Goal: Task Accomplishment & Management: Use online tool/utility

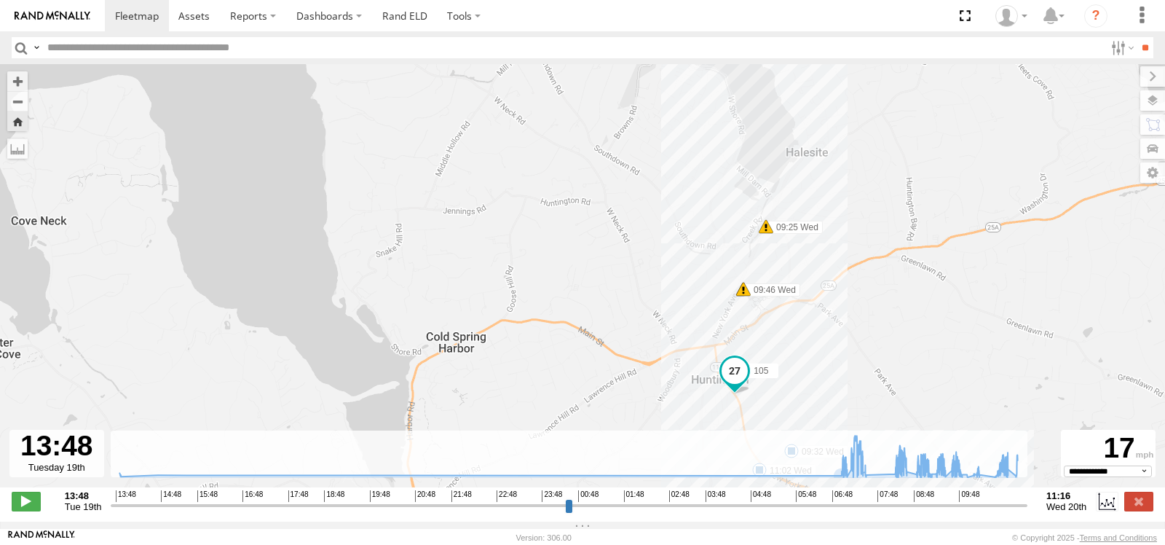
select select "**********"
click at [133, 18] on span at bounding box center [137, 16] width 44 height 14
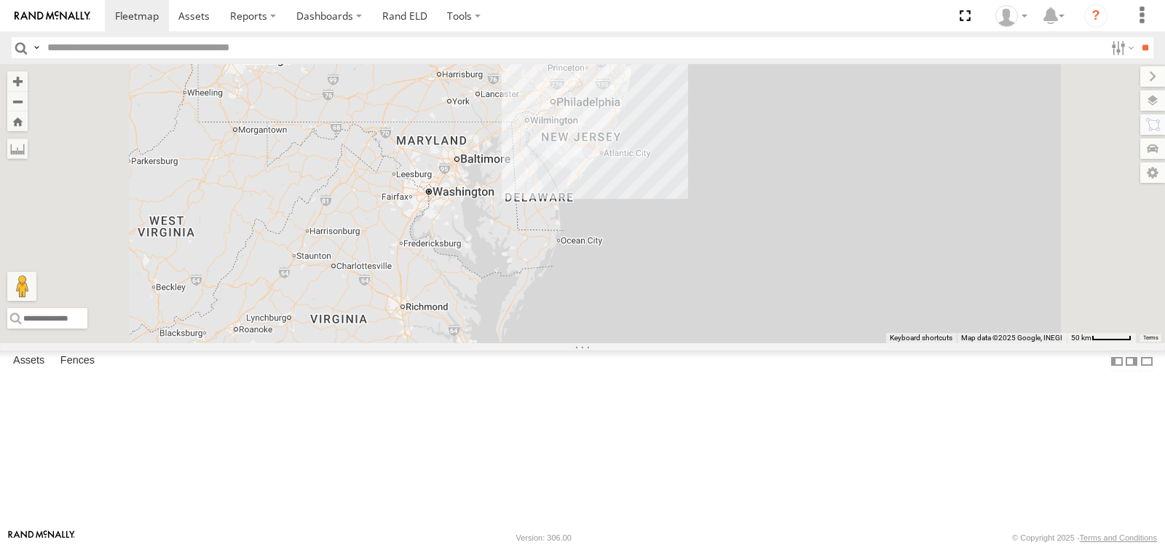
click at [0, 0] on span at bounding box center [0, 0] width 0 height 0
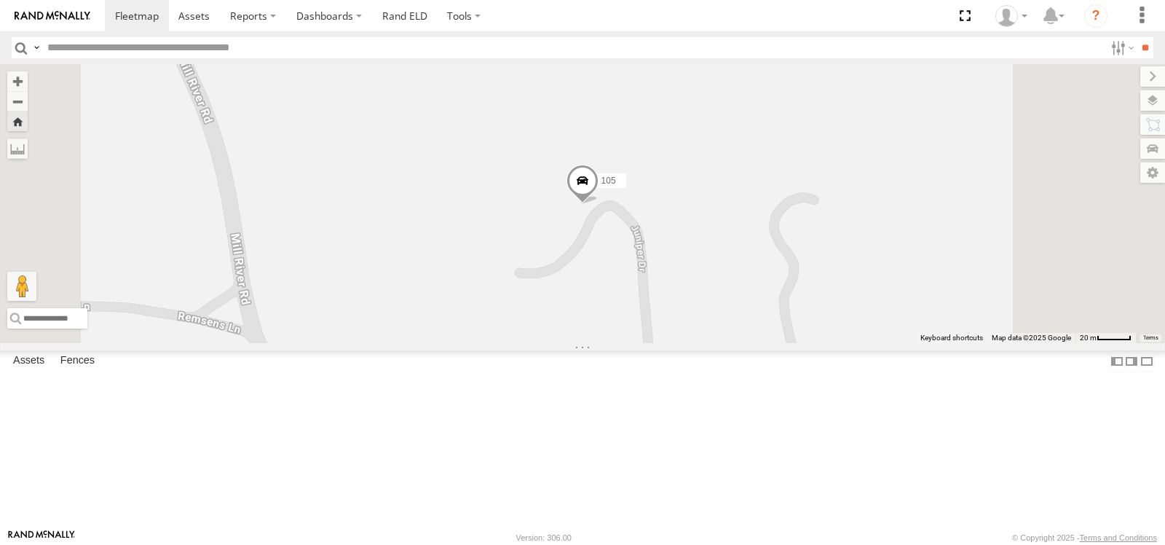
click at [599, 204] on span at bounding box center [583, 184] width 32 height 39
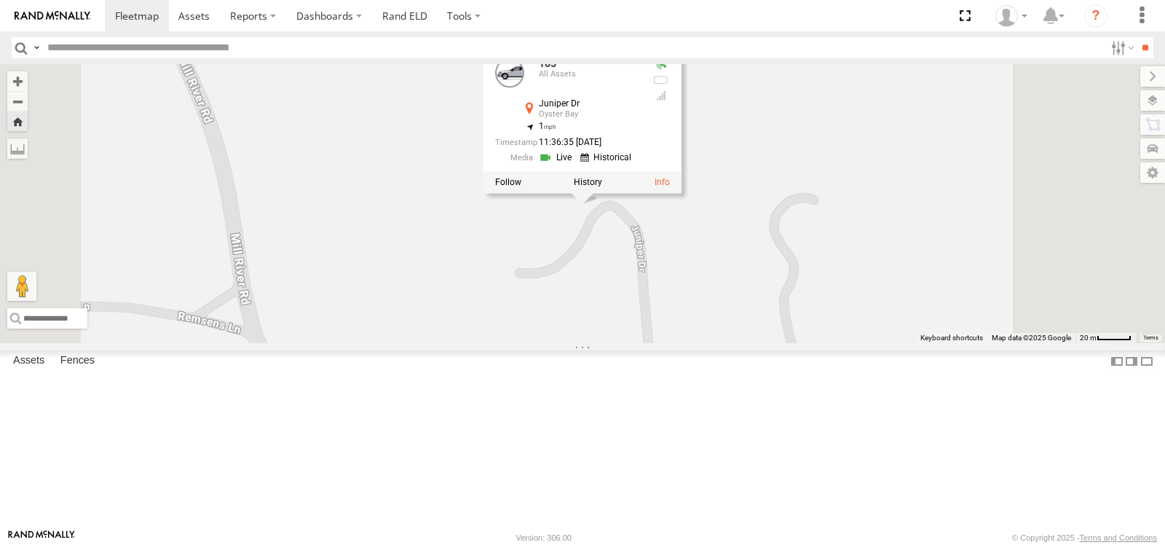
click at [576, 164] on link at bounding box center [557, 157] width 37 height 14
click at [0, 0] on span at bounding box center [0, 0] width 0 height 0
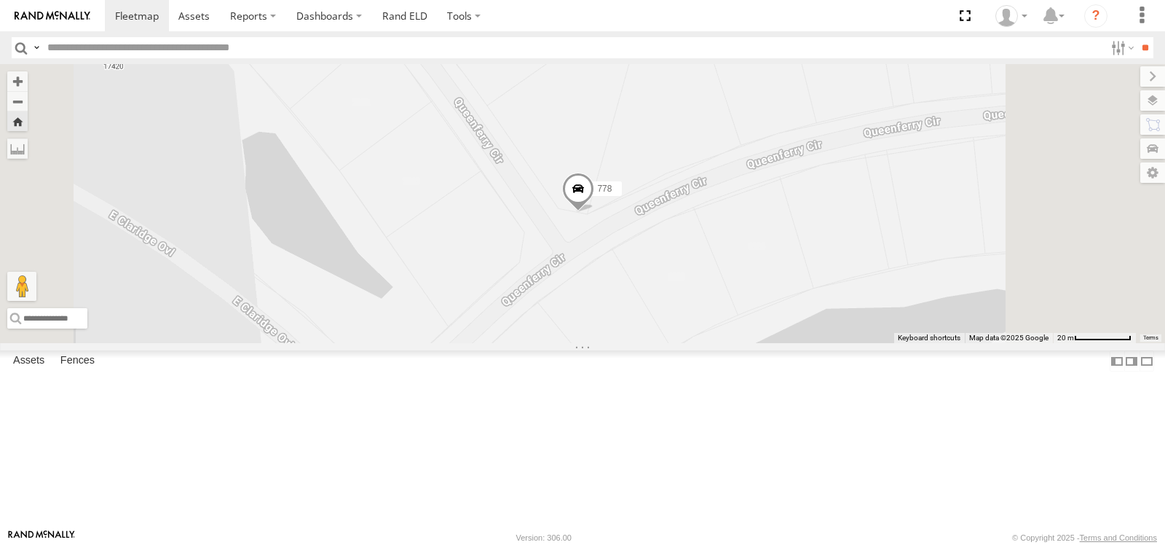
click at [594, 211] on span at bounding box center [578, 191] width 32 height 39
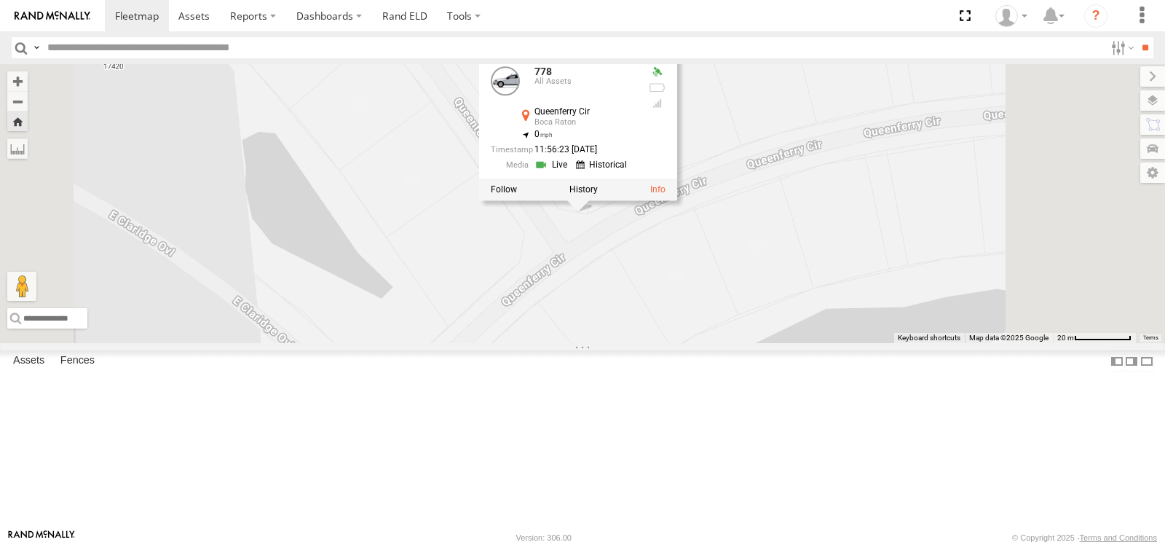
click at [572, 172] on link at bounding box center [553, 165] width 37 height 14
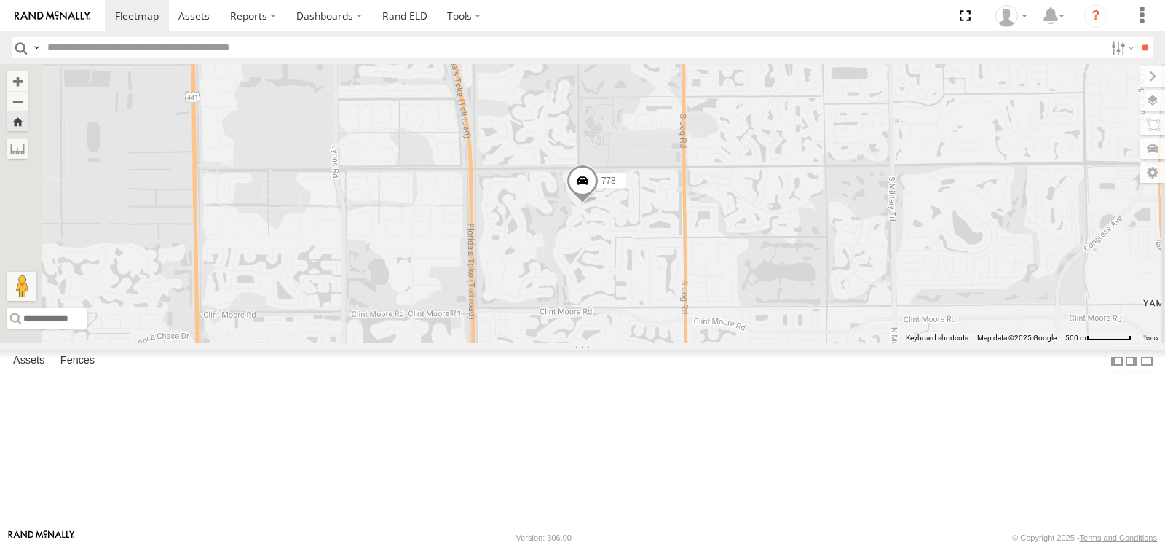
click at [599, 204] on span at bounding box center [583, 184] width 32 height 39
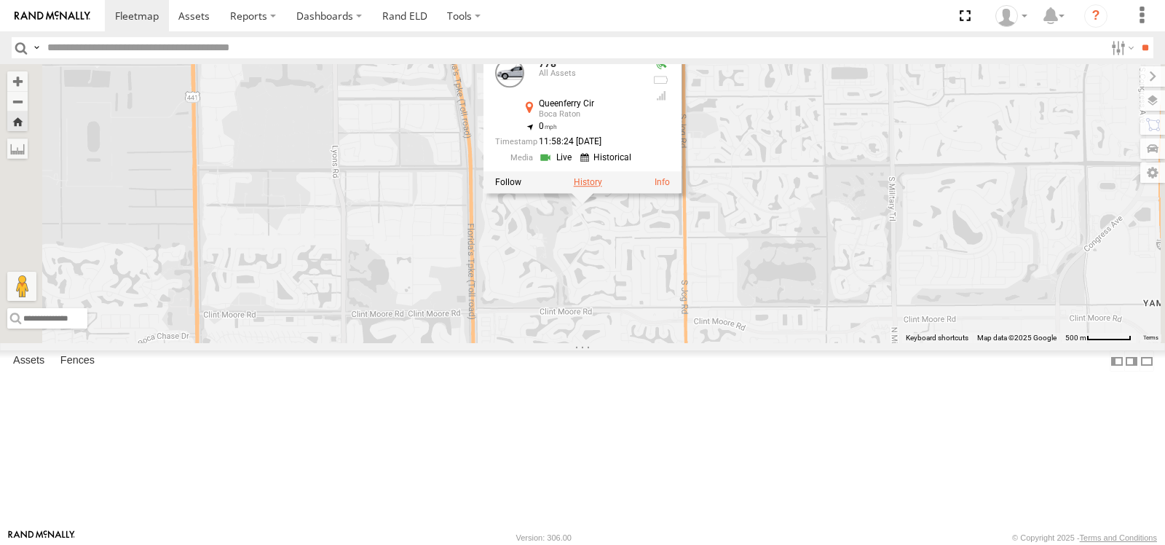
click at [602, 187] on label at bounding box center [588, 182] width 28 height 10
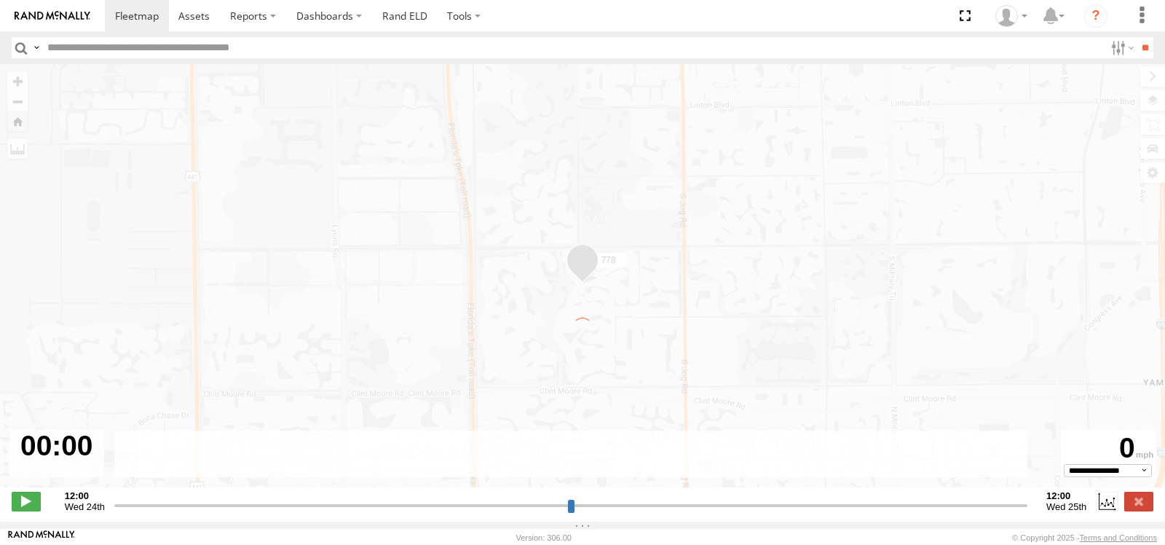
type input "**********"
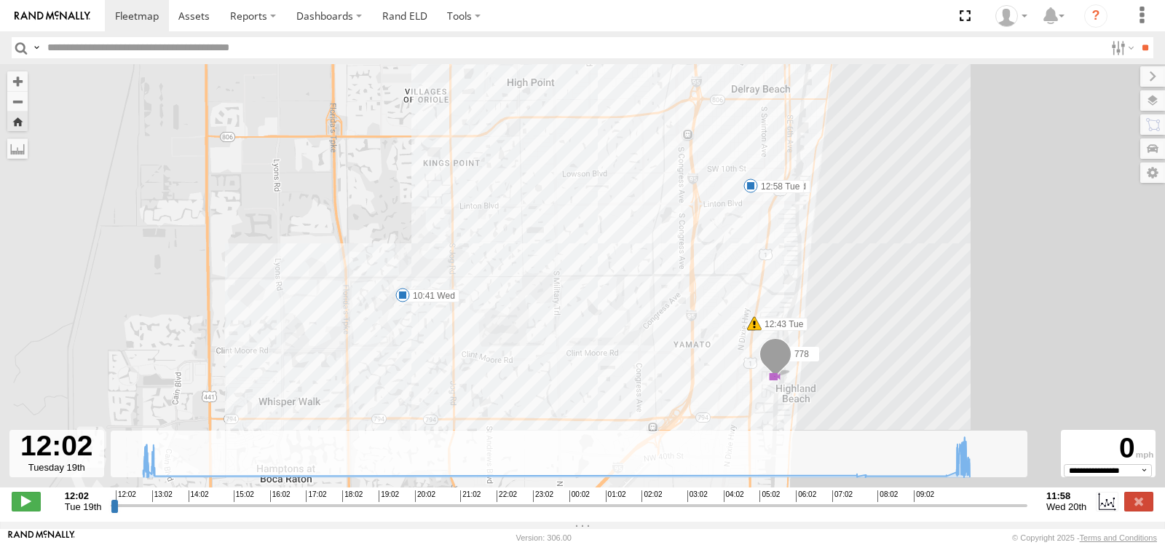
click at [777, 380] on div "6" at bounding box center [775, 376] width 15 height 15
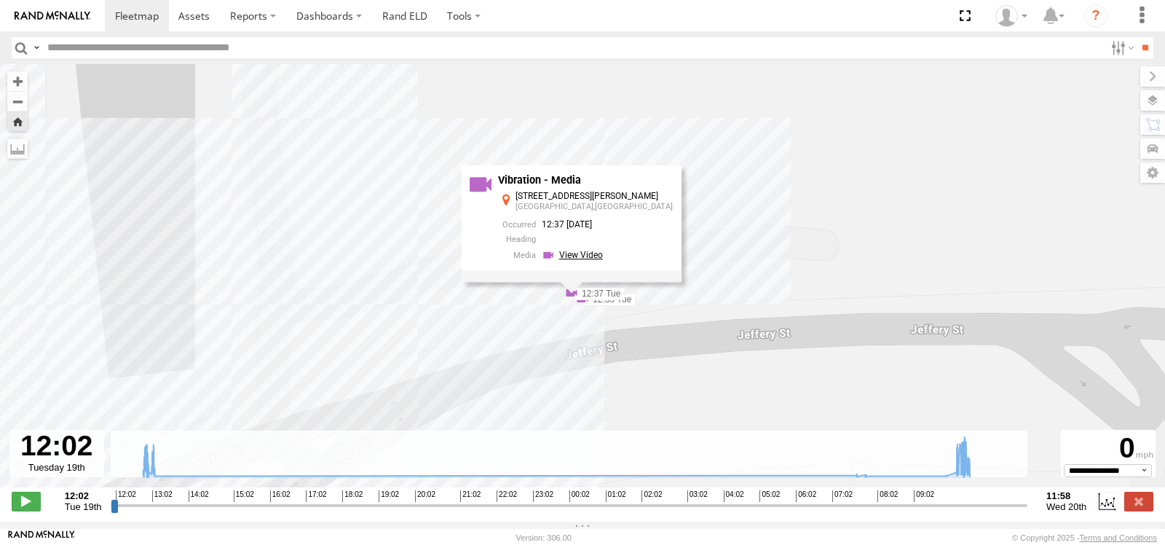
click at [605, 259] on link at bounding box center [575, 255] width 66 height 14
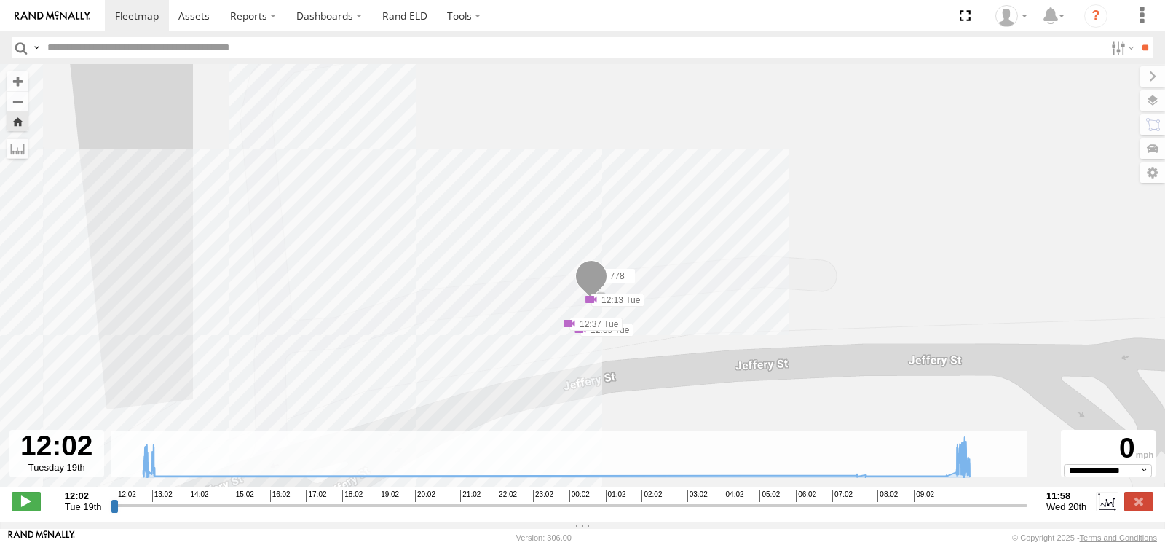
drag, startPoint x: 583, startPoint y: 321, endPoint x: 581, endPoint y: 358, distance: 36.5
click at [581, 358] on div "778 12:43 Tue 12:43 Tue 12:58 Tue 09:59 Wed 10:00 Wed 10:41 Wed 12:02 Tue 12:05…" at bounding box center [582, 283] width 1165 height 438
click at [581, 346] on div "778 12:43 Tue 12:43 Tue 12:58 Tue 09:59 Wed 10:00 Wed 10:41 Wed 12:02 Tue 12:05…" at bounding box center [582, 283] width 1165 height 438
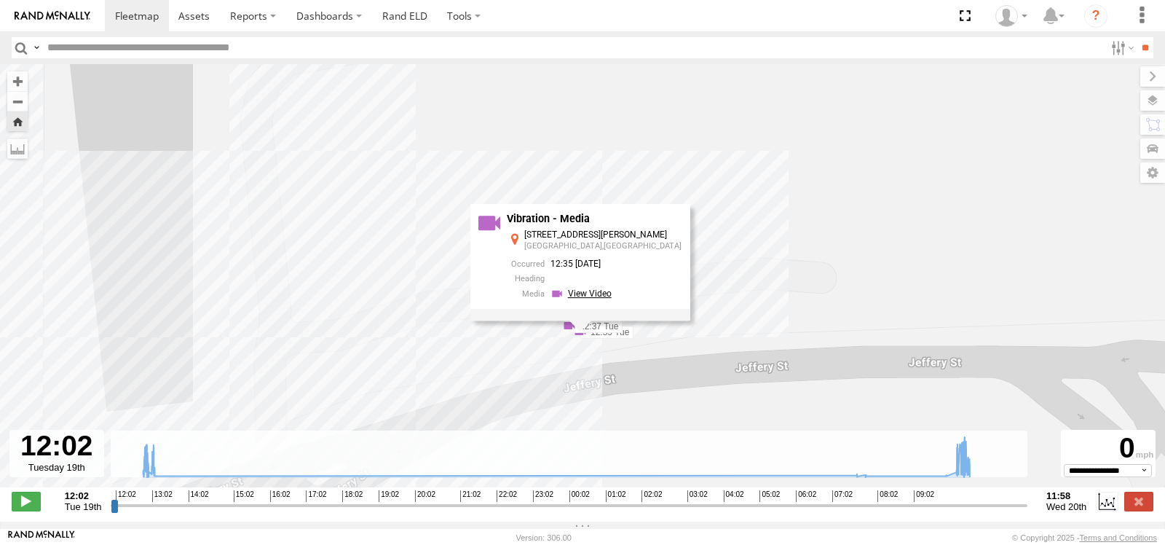
click at [613, 301] on link at bounding box center [584, 294] width 66 height 14
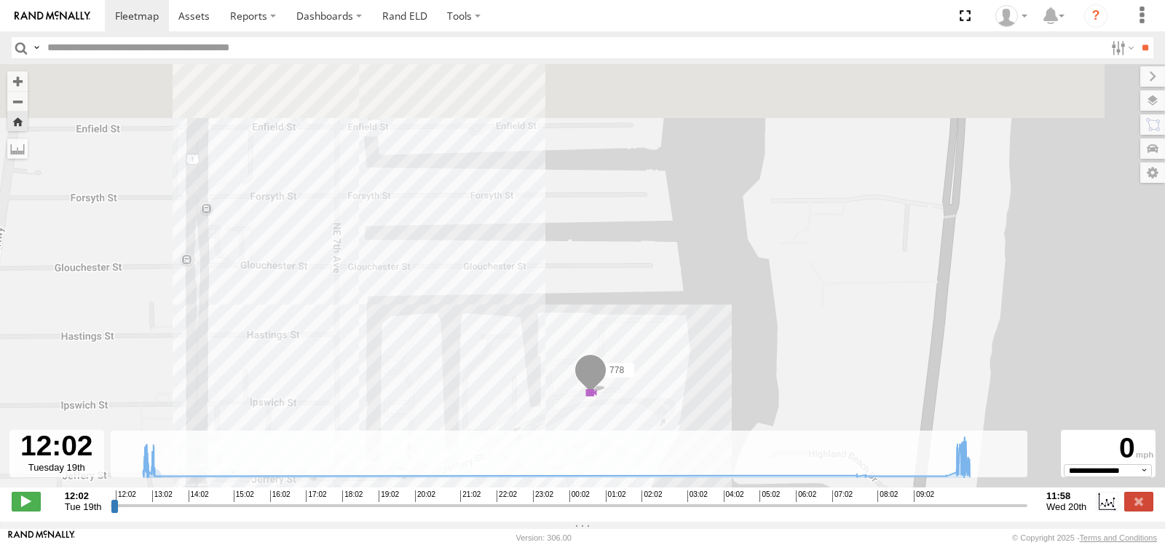
drag, startPoint x: 278, startPoint y: 359, endPoint x: 576, endPoint y: 484, distance: 323.8
click at [576, 484] on div "← Move left → Move right ↑ Move up ↓ Move down + Zoom in - Zoom out Home Jump l…" at bounding box center [582, 292] width 1165 height 457
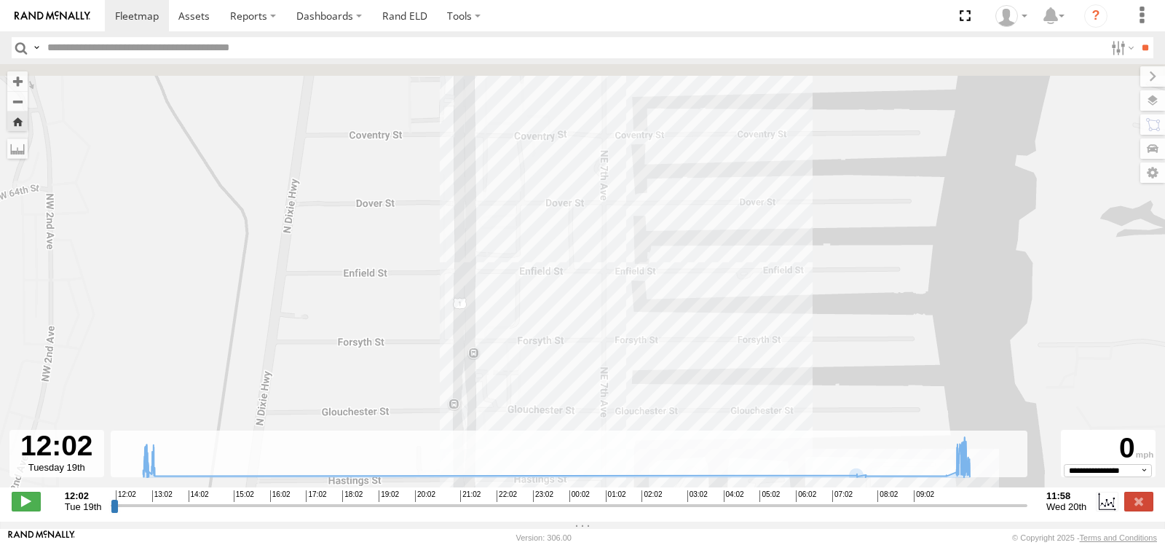
drag, startPoint x: 483, startPoint y: 329, endPoint x: 551, endPoint y: 479, distance: 164.3
click at [551, 479] on div "← Move left → Move right ↑ Move up ↓ Move down + Zoom in - Zoom out Home Jump l…" at bounding box center [582, 292] width 1165 height 457
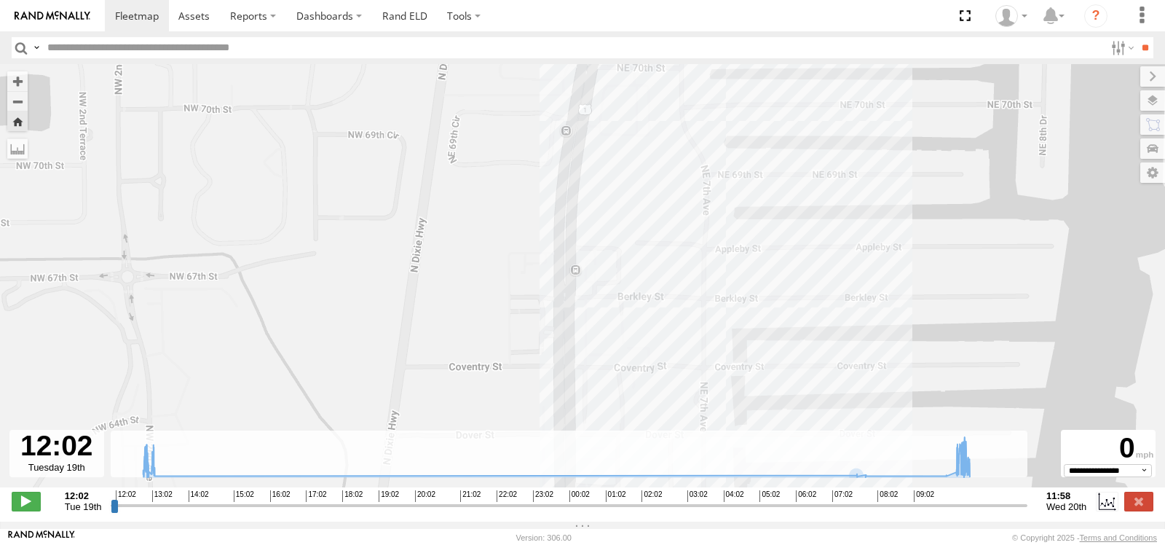
drag, startPoint x: 602, startPoint y: 514, endPoint x: 598, endPoint y: 534, distance: 20.1
click at [598, 534] on body at bounding box center [582, 272] width 1165 height 545
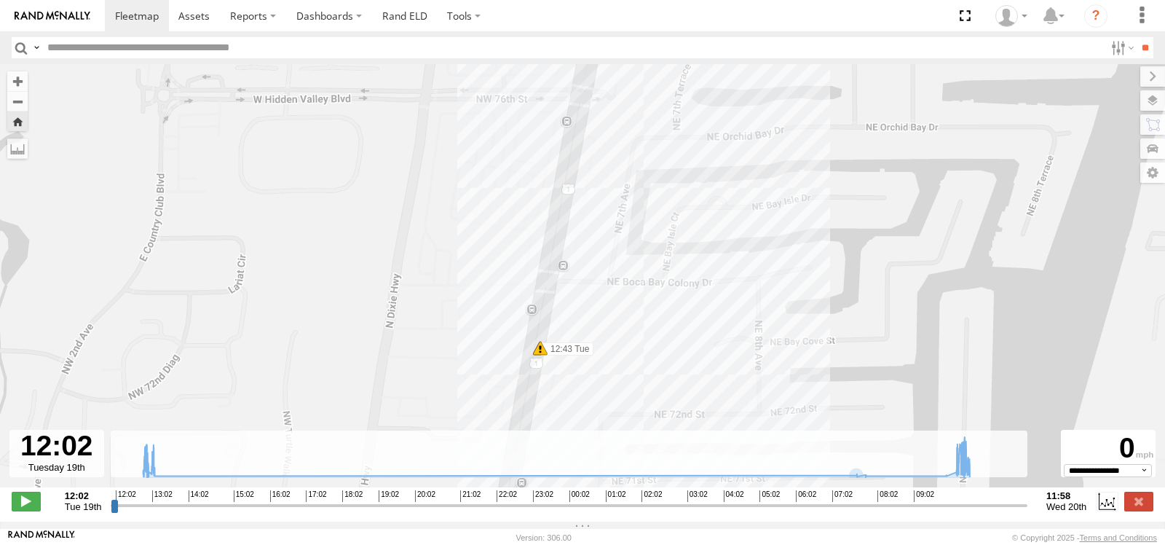
click at [602, 438] on div "← Move left → Move right ↑ Move up ↓ Move down + Zoom in - Zoom out Home Jump l…" at bounding box center [582, 292] width 1165 height 457
drag, startPoint x: 629, startPoint y: 308, endPoint x: 605, endPoint y: 446, distance: 140.3
click at [605, 446] on div "← Move left → Move right ↑ Move up ↓ Move down + Zoom in - Zoom out Home Jump l…" at bounding box center [582, 292] width 1165 height 457
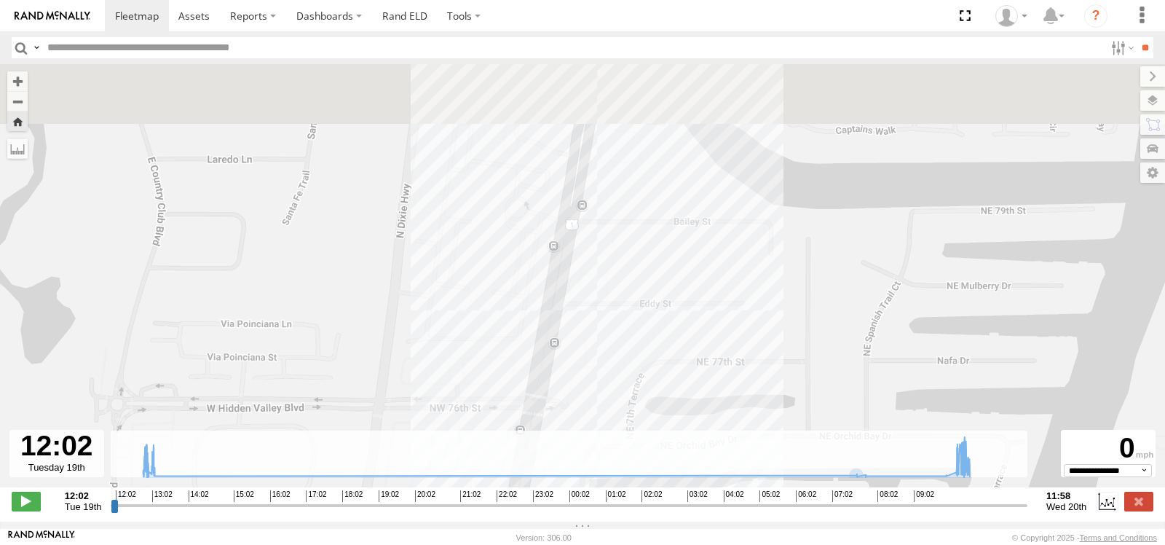
drag, startPoint x: 615, startPoint y: 303, endPoint x: 599, endPoint y: 503, distance: 200.9
click at [599, 503] on div "← Move left → Move right ↑ Move up ↓ Move down + Zoom in - Zoom out Home Jump l…" at bounding box center [582, 292] width 1165 height 457
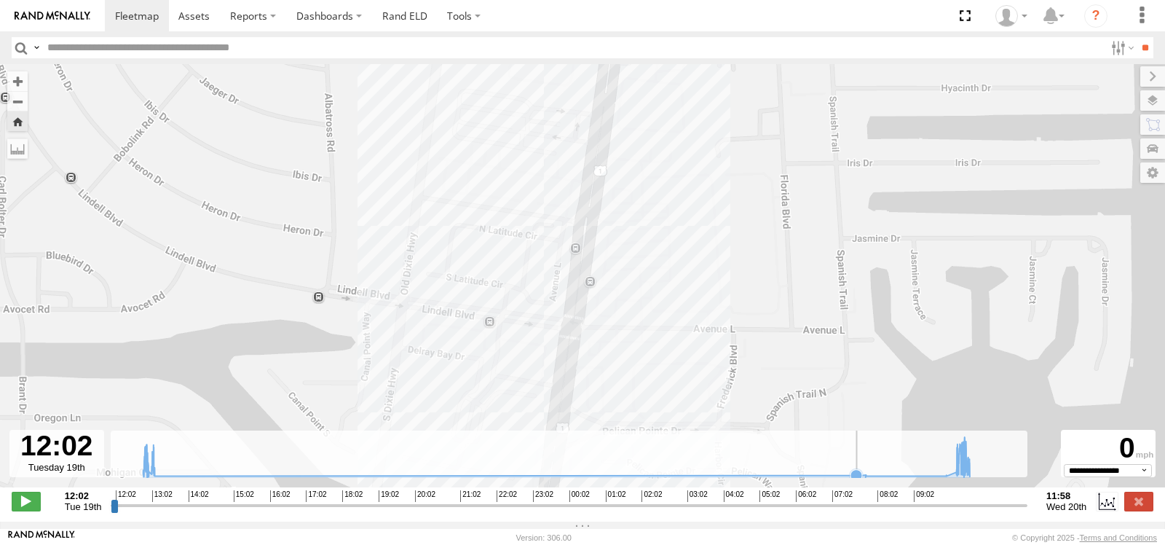
click at [635, 463] on div "← Move left → Move right ↑ Move up ↓ Move down + Zoom in - Zoom out Home Jump l…" at bounding box center [582, 292] width 1165 height 457
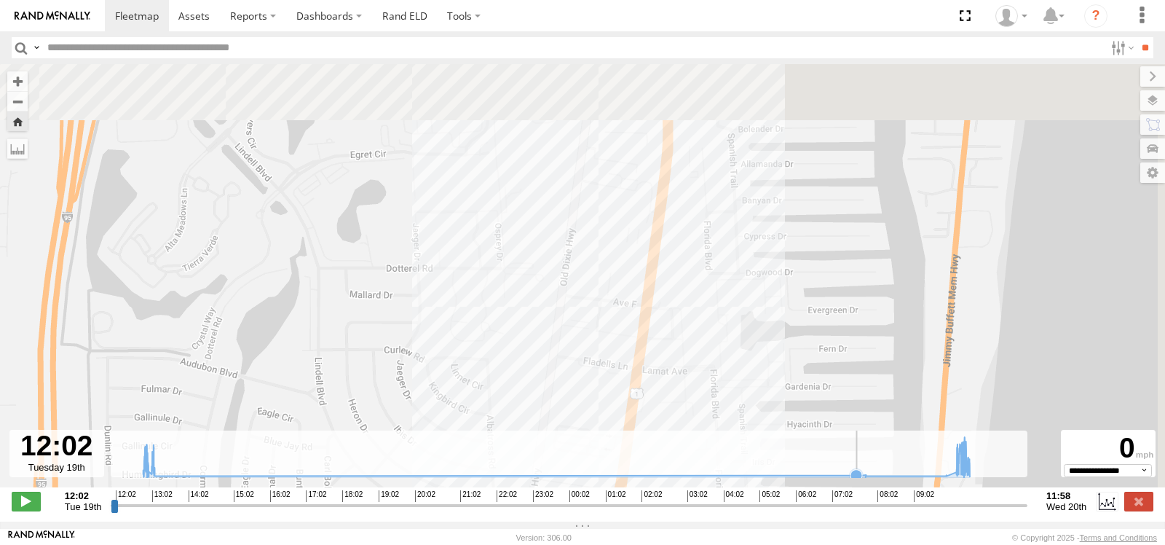
drag, startPoint x: 712, startPoint y: 256, endPoint x: 683, endPoint y: 395, distance: 142.0
click at [682, 468] on div "← Move left → Move right ↑ Move up ↓ Move down + Zoom in - Zoom out Home Jump l…" at bounding box center [582, 292] width 1165 height 457
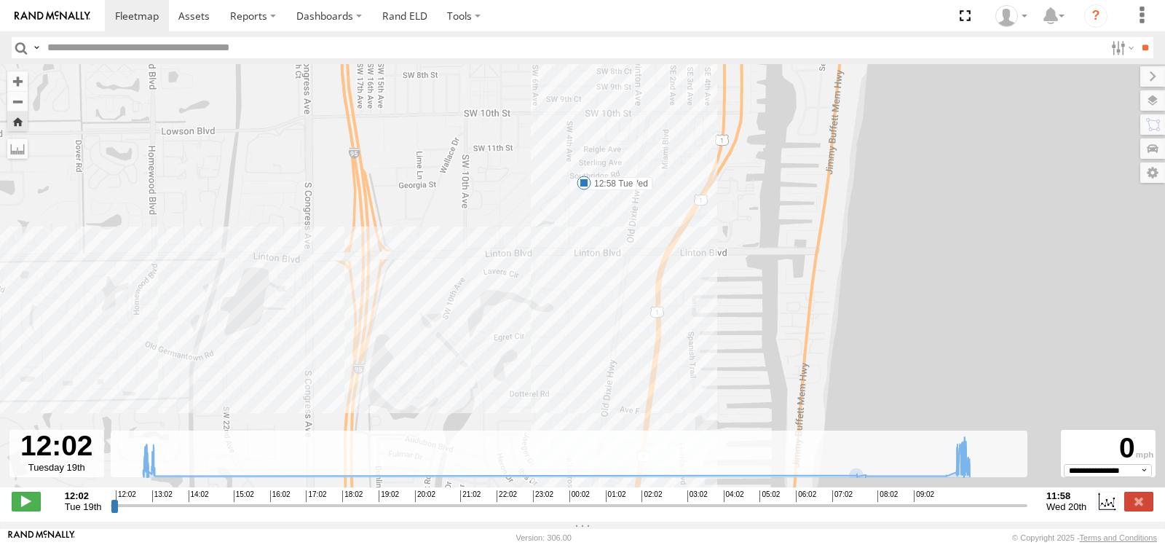
drag, startPoint x: 587, startPoint y: 317, endPoint x: 596, endPoint y: 470, distance: 153.2
click at [596, 470] on div "← Move left → Move right ↑ Move up ↓ Move down + Zoom in - Zoom out Home Jump l…" at bounding box center [582, 292] width 1165 height 457
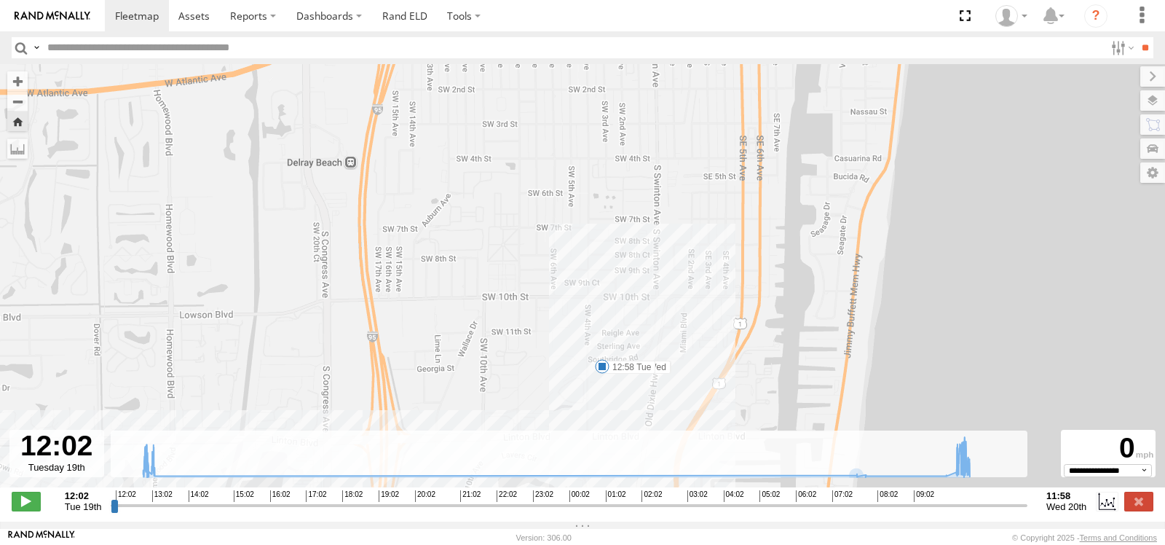
drag, startPoint x: 630, startPoint y: 390, endPoint x: 649, endPoint y: 299, distance: 92.3
click at [649, 300] on div "778 12:43 Tue 12:43 Tue 12:58 Tue 09:59 Wed 10:00 Wed 10:41 Wed" at bounding box center [582, 283] width 1165 height 438
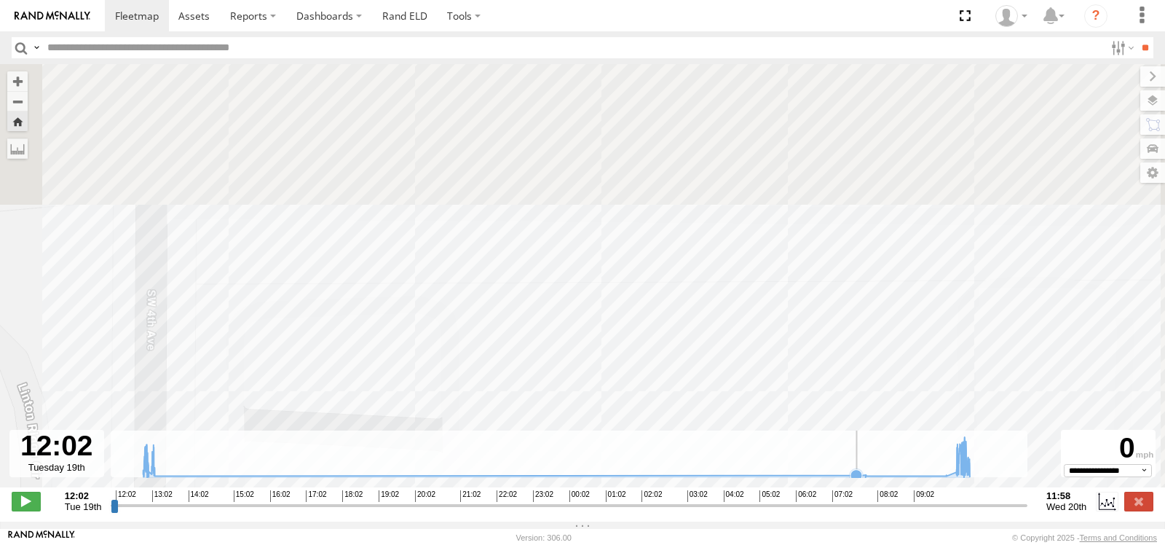
drag, startPoint x: 796, startPoint y: 168, endPoint x: 741, endPoint y: 435, distance: 272.8
click at [727, 508] on div "← Move left → Move right ↑ Move up ↓ Move down + Zoom in - Zoom out Home Jump l…" at bounding box center [582, 292] width 1165 height 457
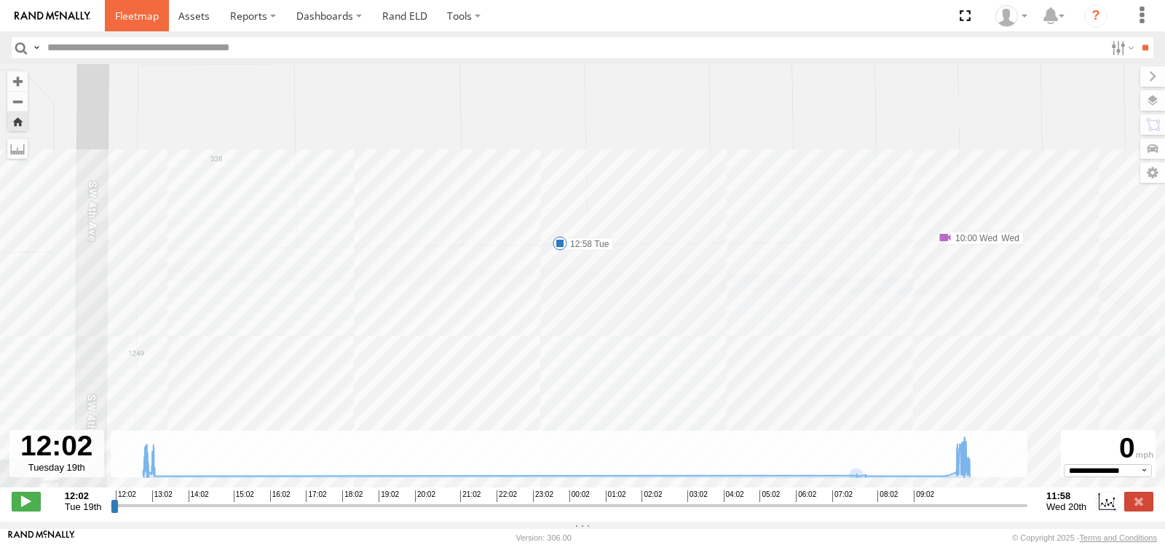
click at [149, 20] on span at bounding box center [137, 16] width 44 height 14
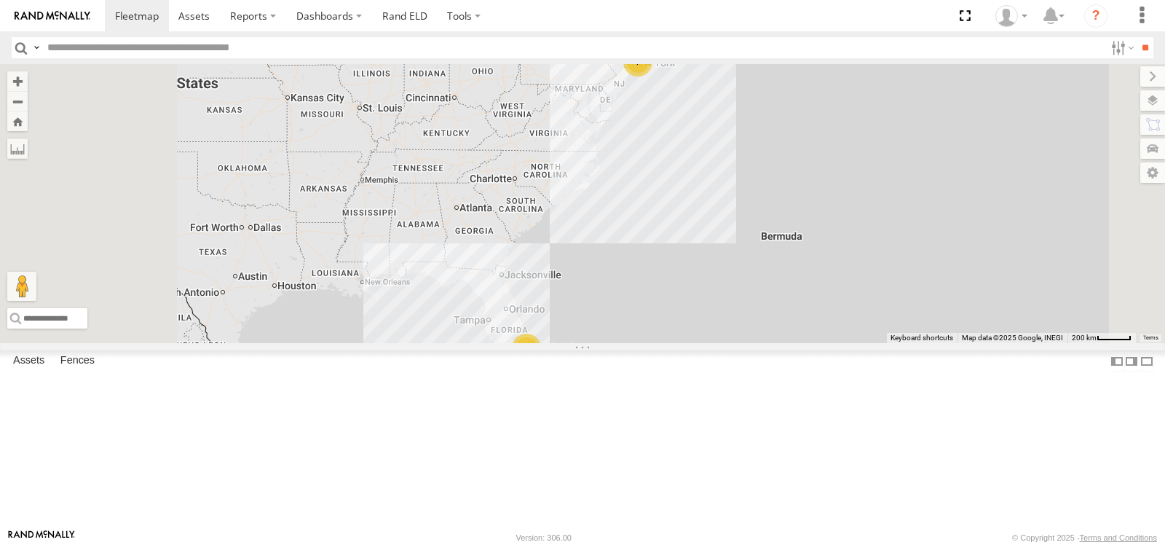
click at [0, 0] on span at bounding box center [0, 0] width 0 height 0
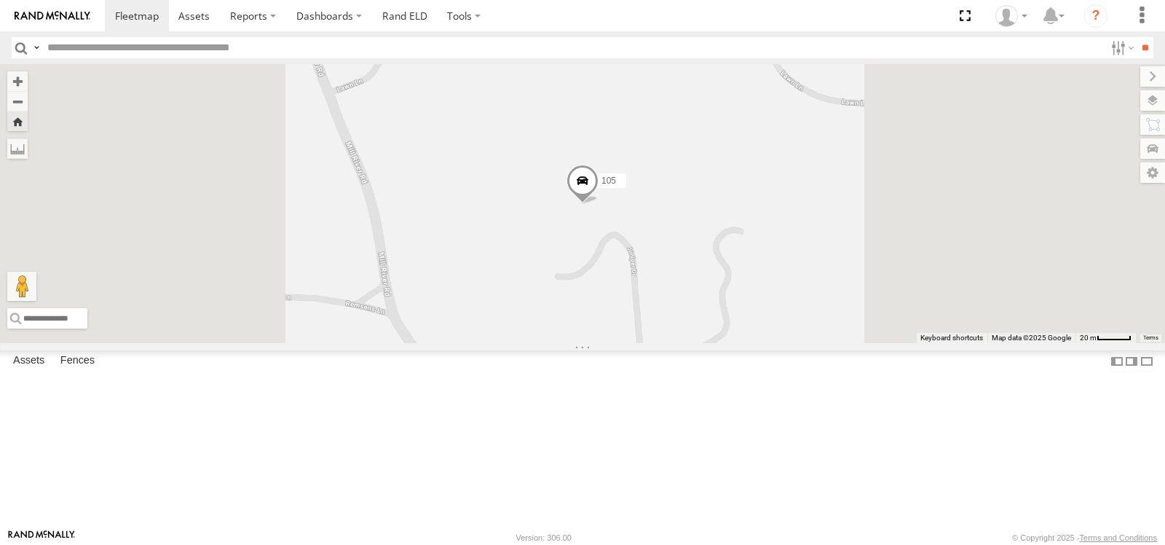
click at [599, 203] on span at bounding box center [583, 183] width 32 height 39
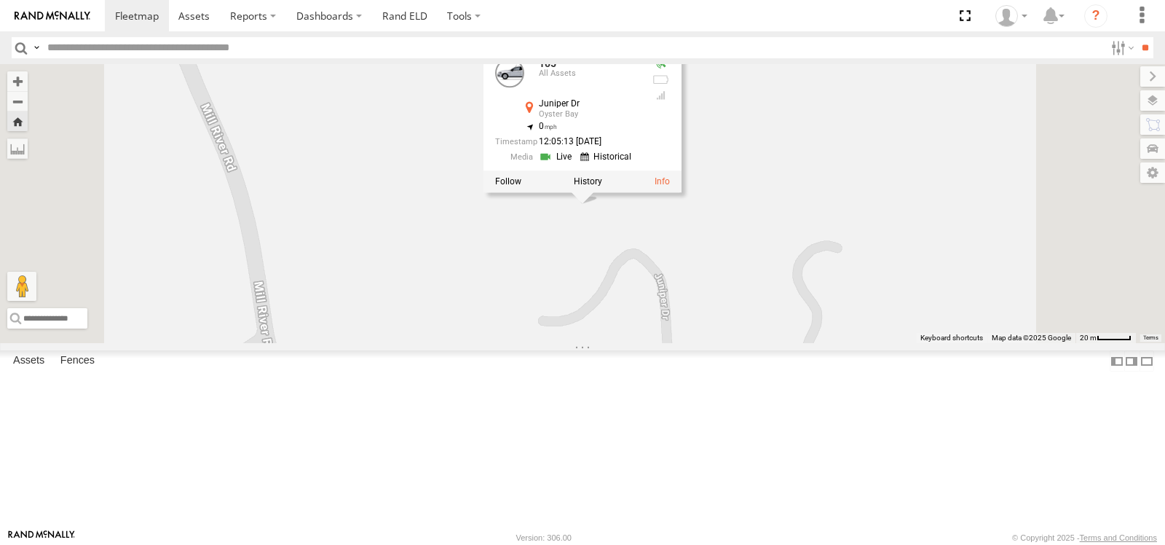
click at [576, 164] on link at bounding box center [557, 157] width 37 height 14
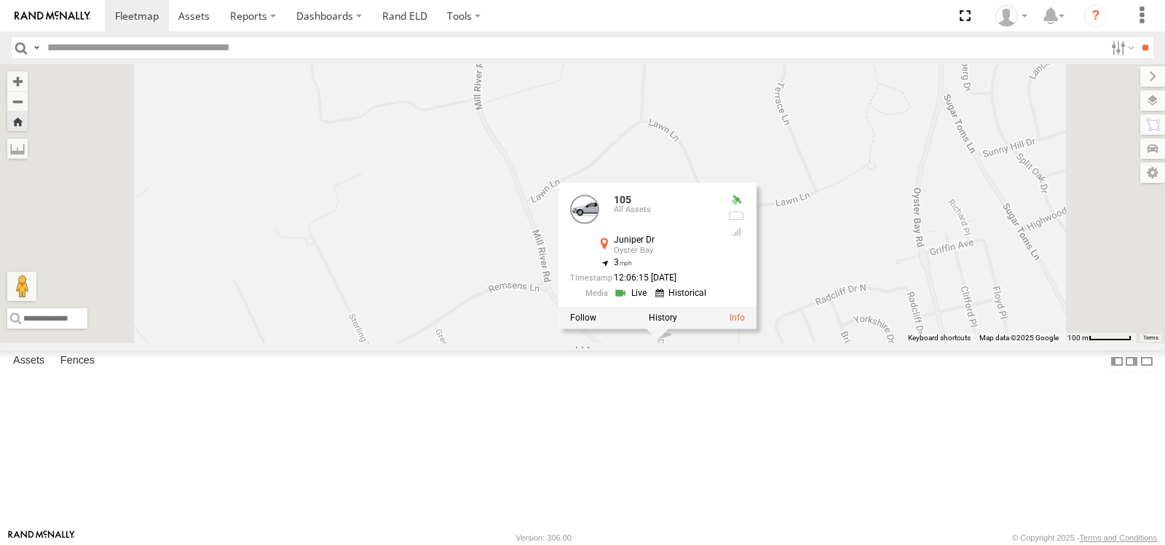
click at [651, 300] on link at bounding box center [632, 293] width 37 height 14
click at [660, 315] on div "105 105 All Assets Juniper Dr Oyster Bay 40.84739 , -73.54353 3 12:06:15 08/20/…" at bounding box center [582, 203] width 1165 height 279
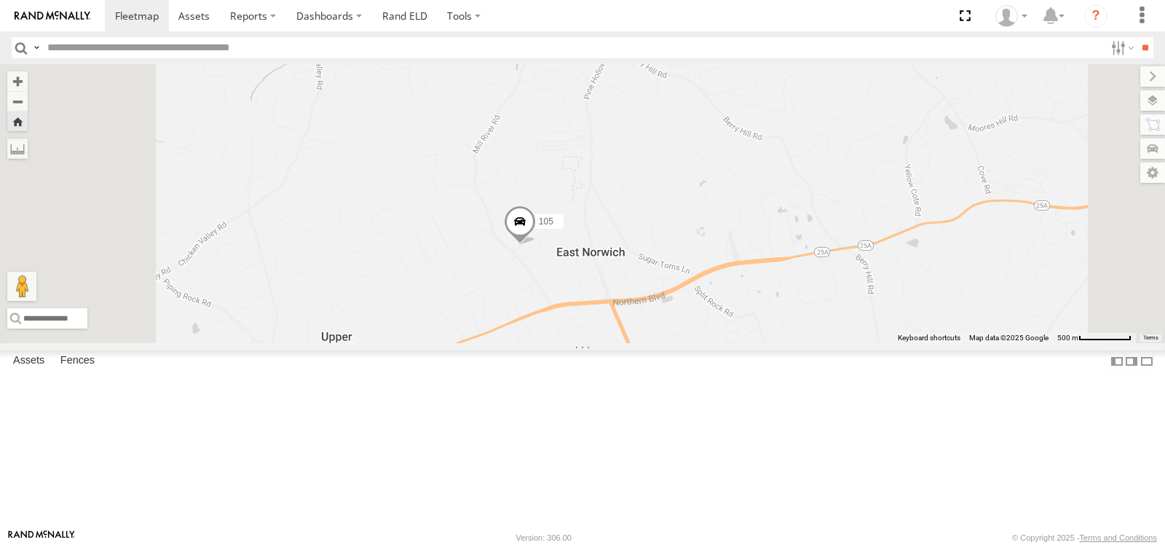
click at [536, 244] on span at bounding box center [520, 224] width 32 height 39
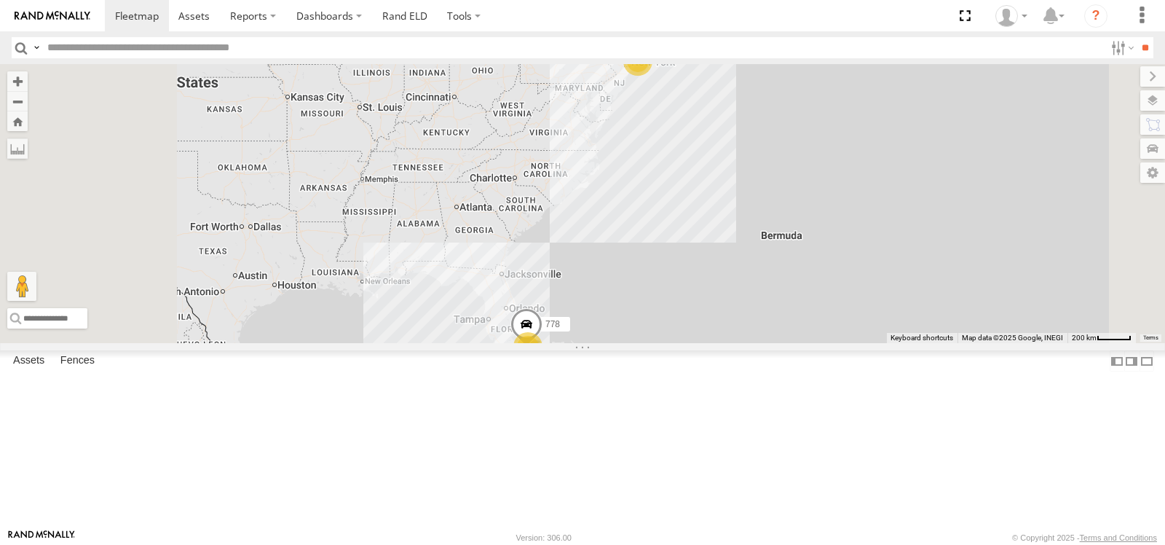
click at [0, 0] on span at bounding box center [0, 0] width 0 height 0
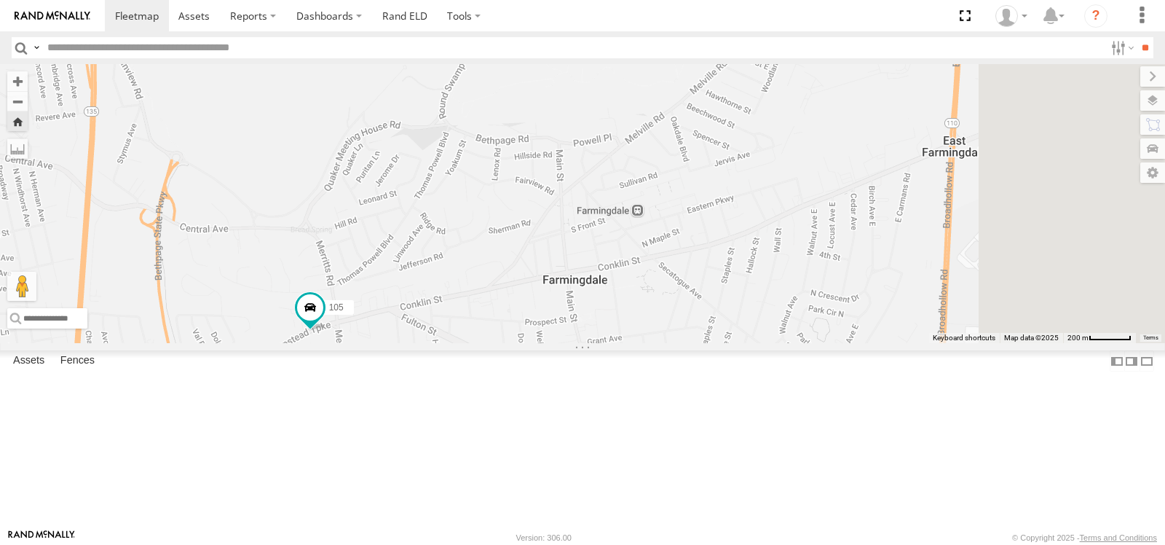
drag, startPoint x: 978, startPoint y: 328, endPoint x: 672, endPoint y: 439, distance: 326.3
click at [672, 343] on div "105" at bounding box center [582, 203] width 1165 height 279
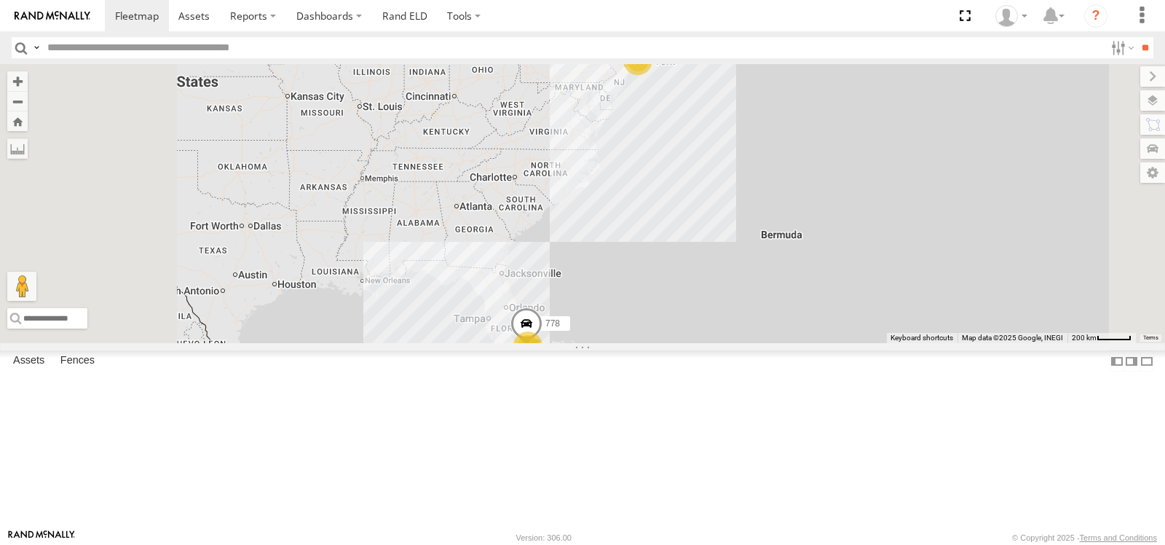
click at [0, 0] on span at bounding box center [0, 0] width 0 height 0
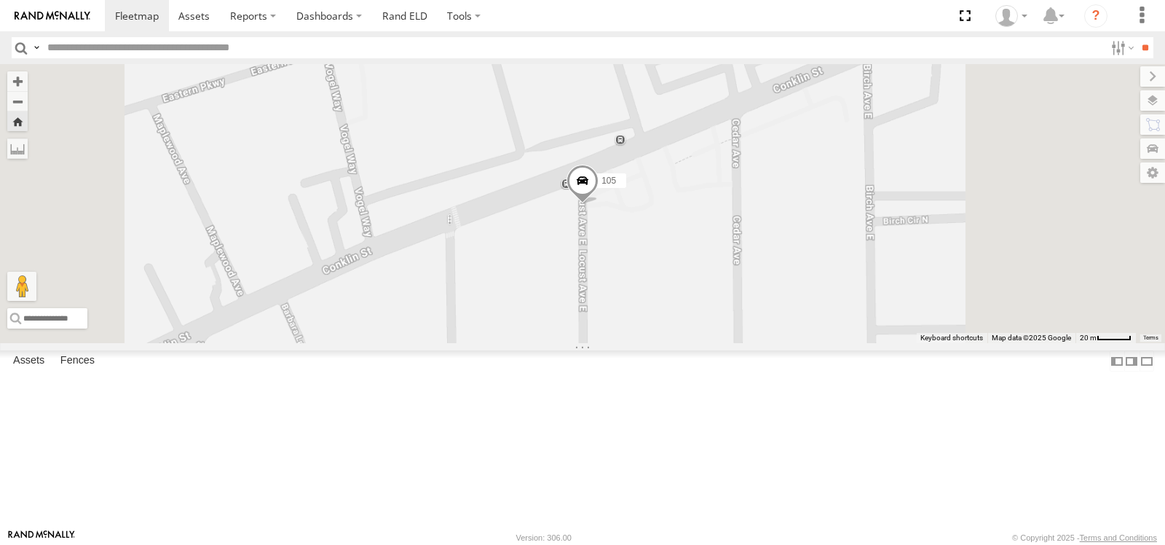
click at [599, 204] on span at bounding box center [583, 184] width 32 height 39
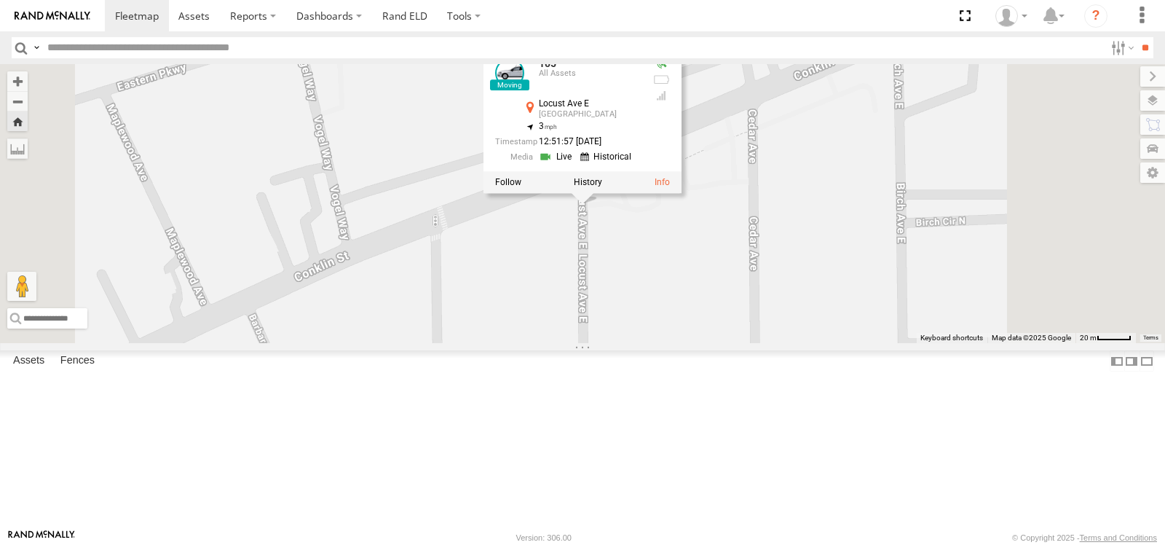
click at [576, 164] on link at bounding box center [557, 157] width 37 height 14
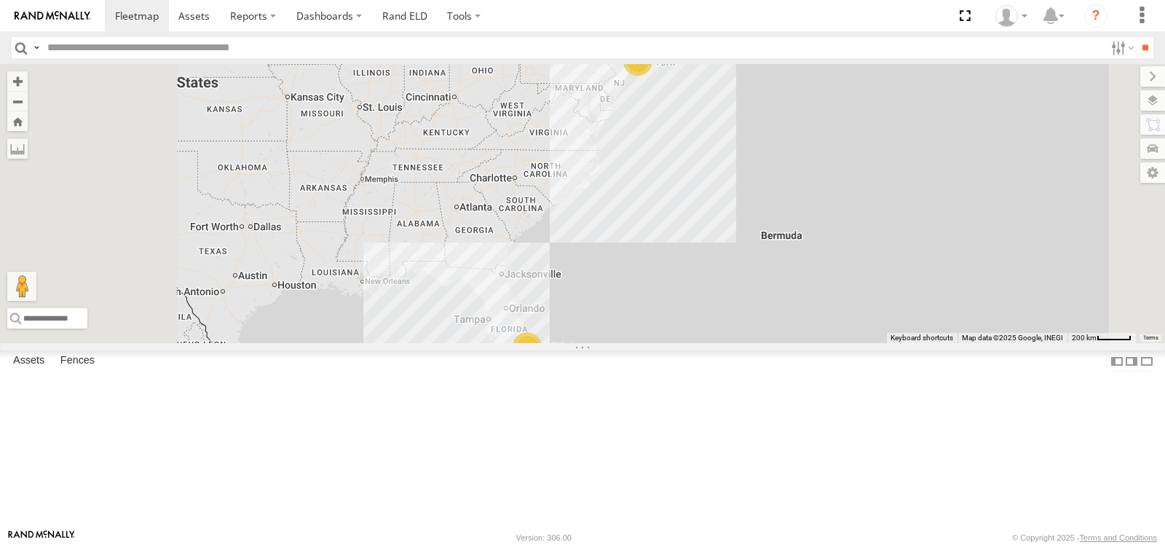
click at [0, 0] on span at bounding box center [0, 0] width 0 height 0
